Goal: Use online tool/utility: Utilize a website feature to perform a specific function

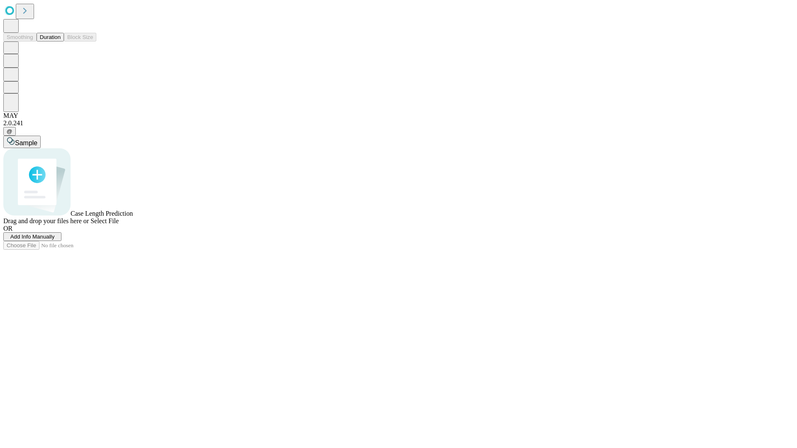
click at [55, 240] on span "Add Info Manually" at bounding box center [32, 237] width 44 height 6
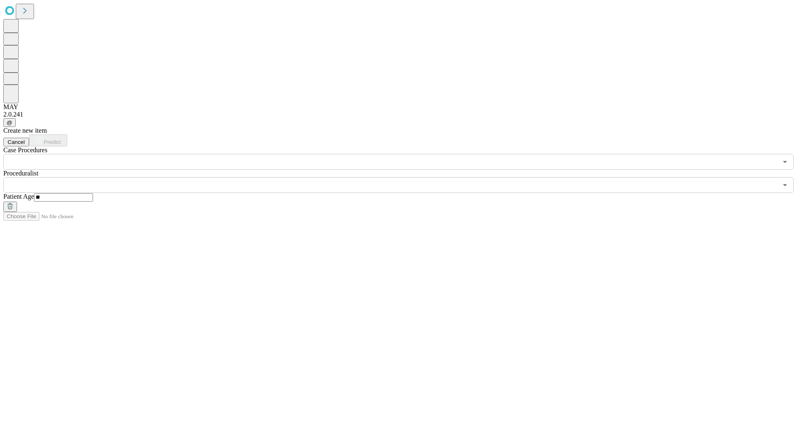
type input "**"
click at [404, 177] on input "text" at bounding box center [390, 185] width 774 height 16
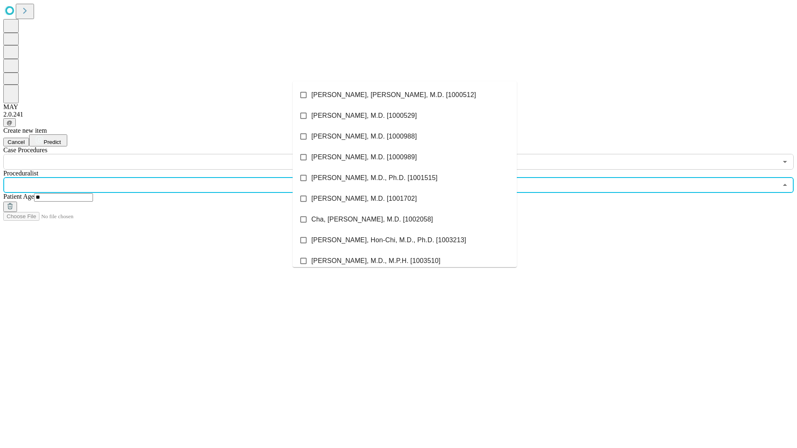
click at [405, 95] on li "[PERSON_NAME], [PERSON_NAME], M.D. [1000512]" at bounding box center [405, 95] width 224 height 21
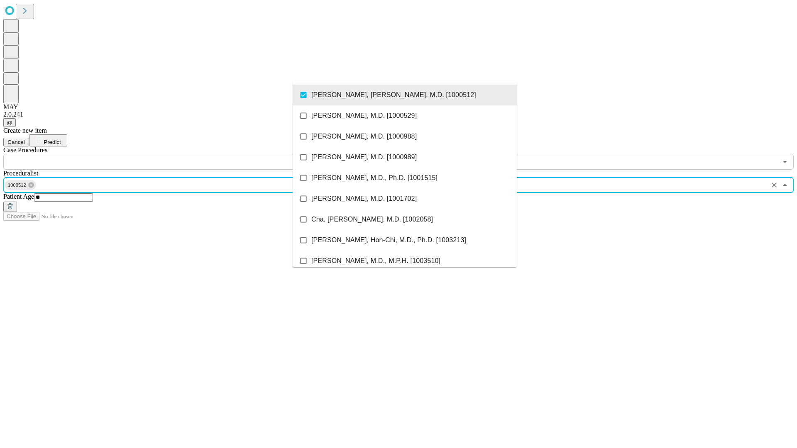
click at [174, 154] on input "text" at bounding box center [390, 162] width 774 height 16
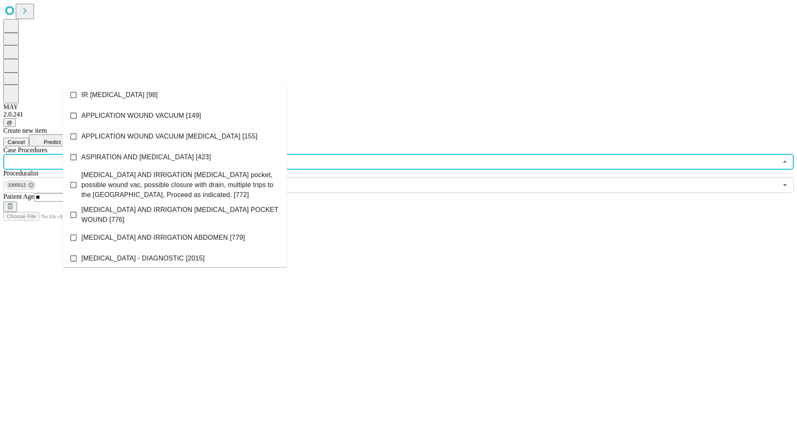
click at [175, 95] on li "IR [MEDICAL_DATA] [98]" at bounding box center [175, 95] width 224 height 21
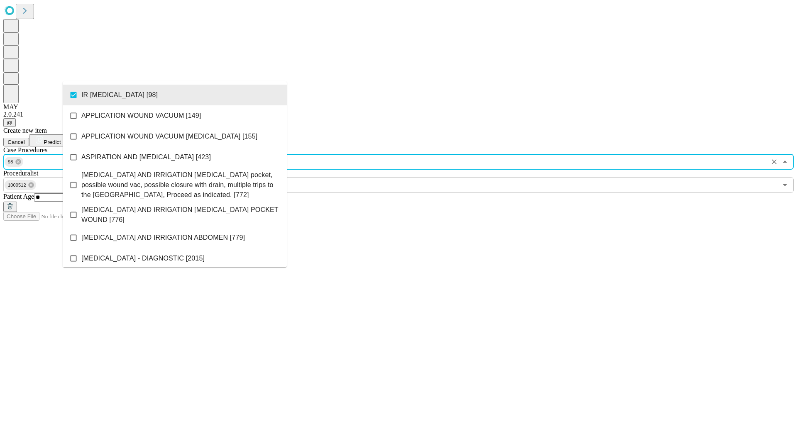
click at [61, 139] on span "Predict" at bounding box center [52, 142] width 17 height 6
